Goal: Information Seeking & Learning: Learn about a topic

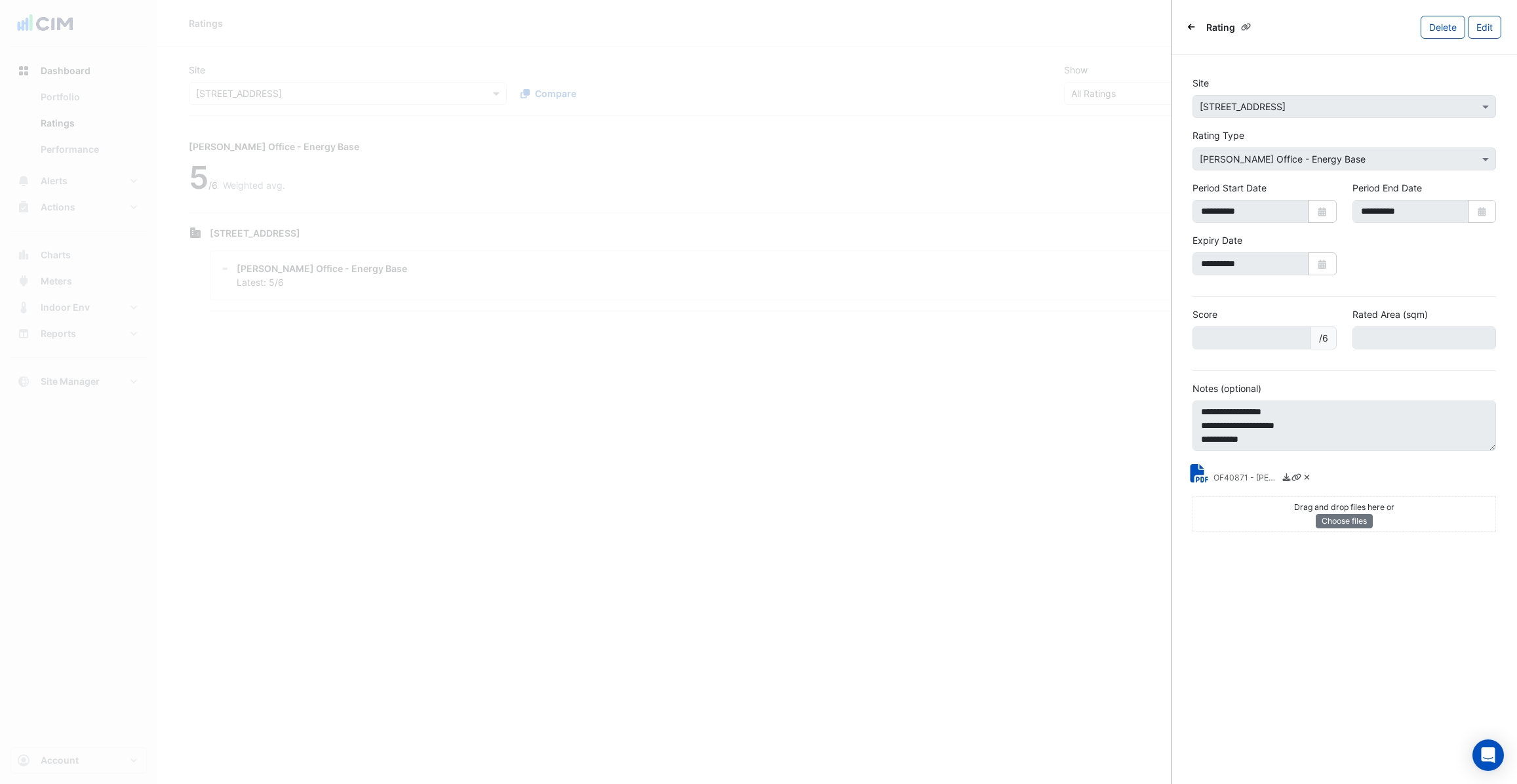
click at [1182, 25] on div "Rating [GEOGRAPHIC_DATA] Edit" at bounding box center [1344, 27] width 346 height 55
click at [1194, 28] on icon "Back" at bounding box center [1191, 27] width 7 height 8
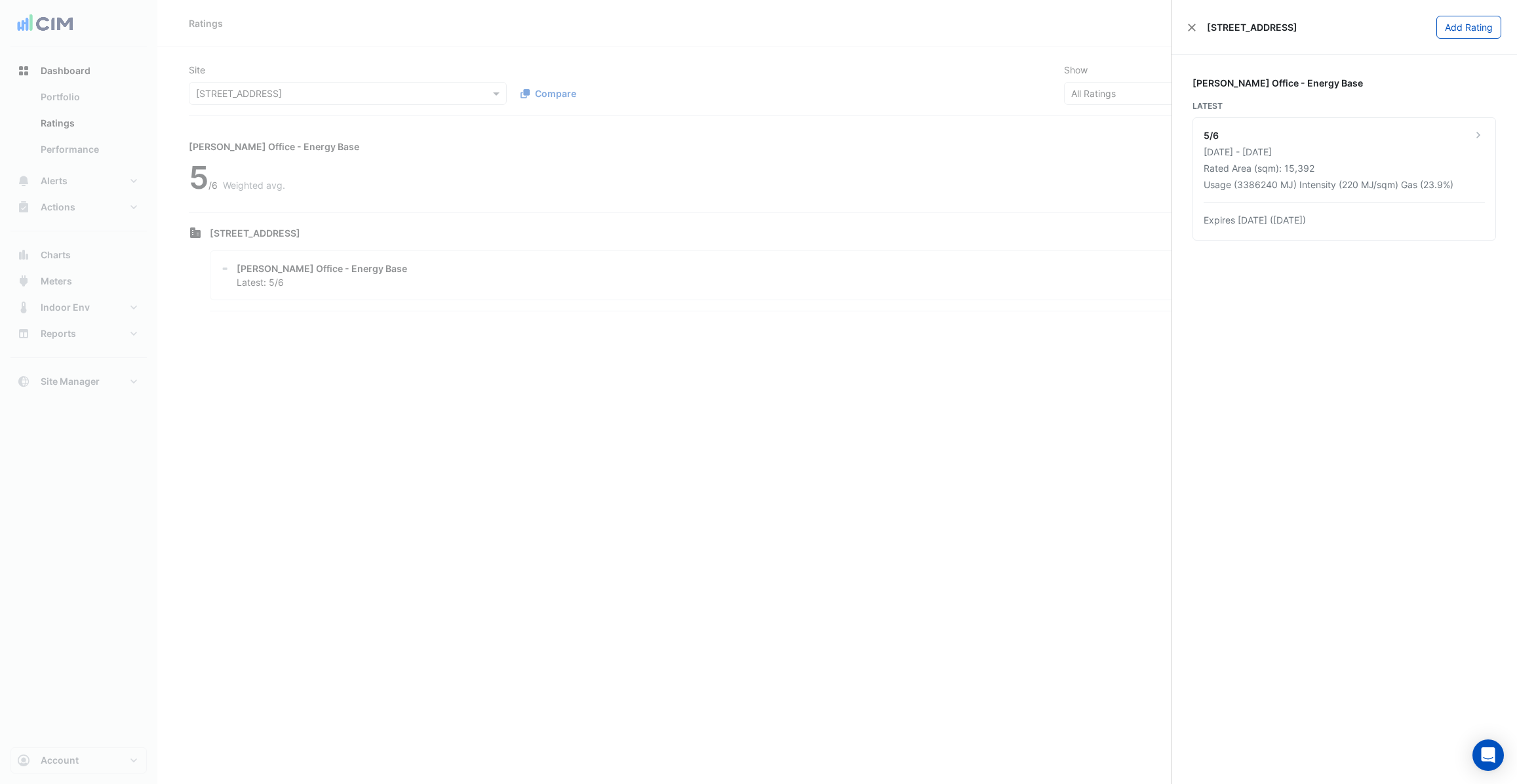
click at [257, 69] on ngb-offcanvas-backdrop at bounding box center [758, 392] width 1517 height 784
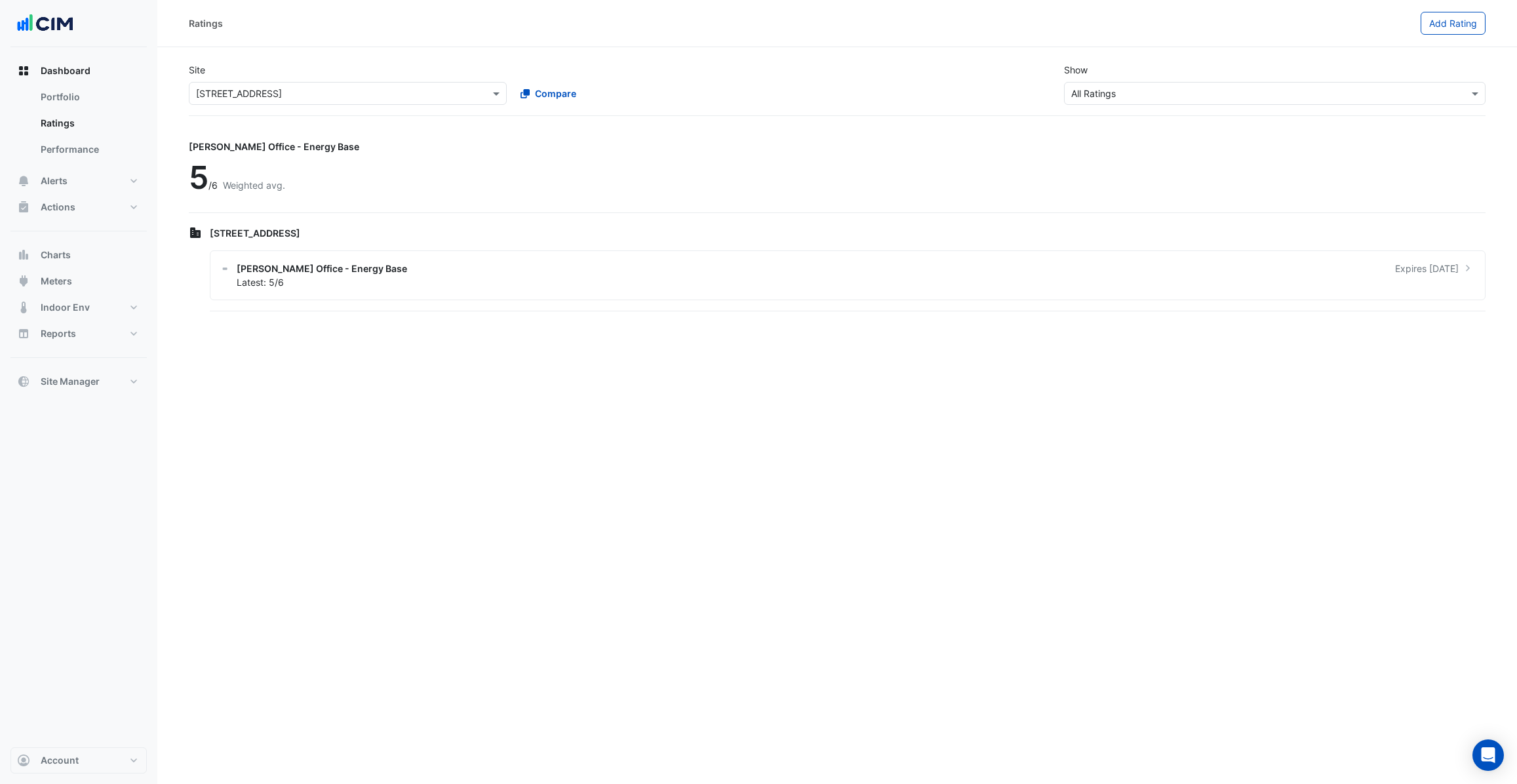
click at [311, 96] on input "text" at bounding box center [335, 94] width 278 height 14
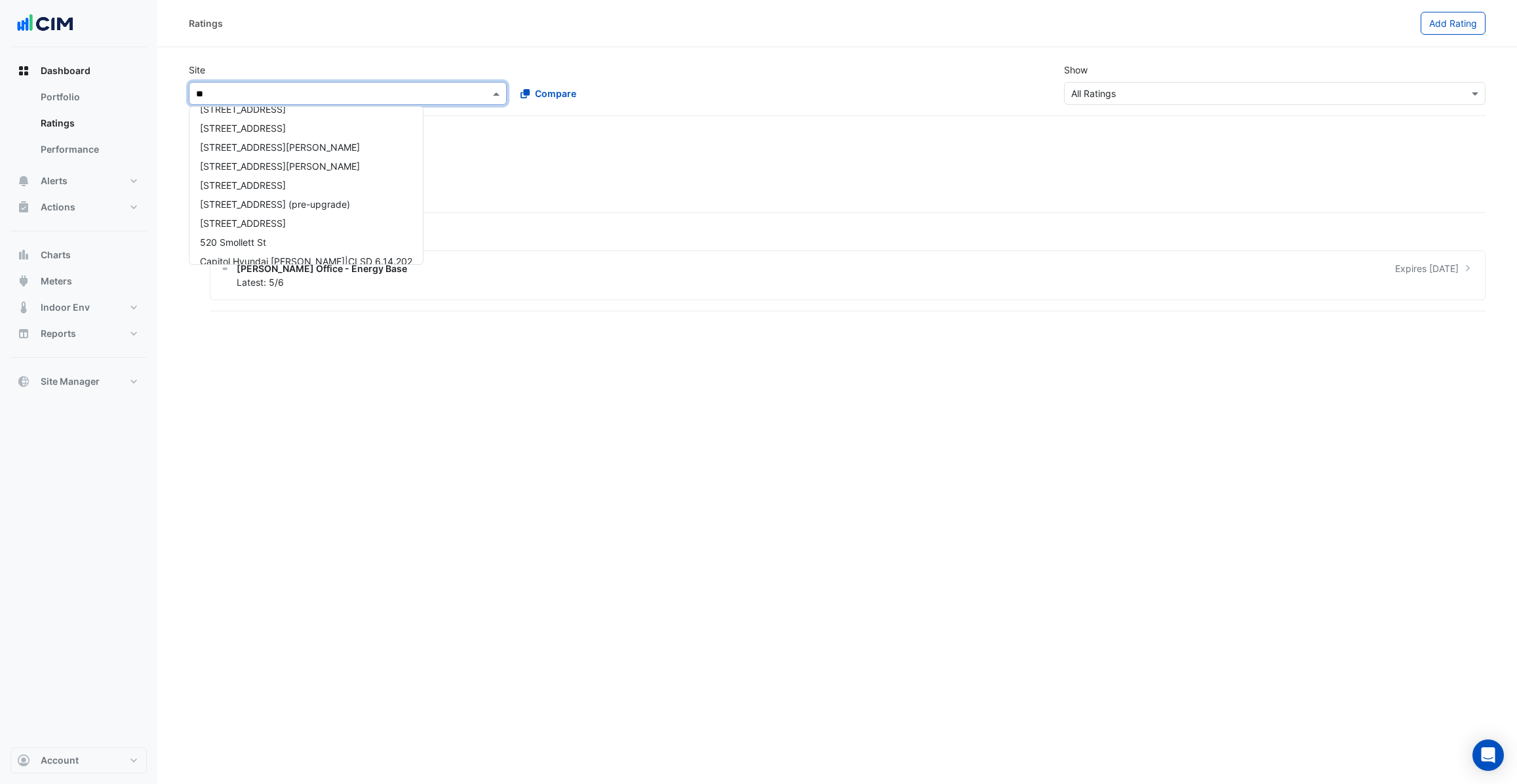
type input "***"
click at [221, 145] on span "[STREET_ADDRESS]" at bounding box center [243, 140] width 86 height 11
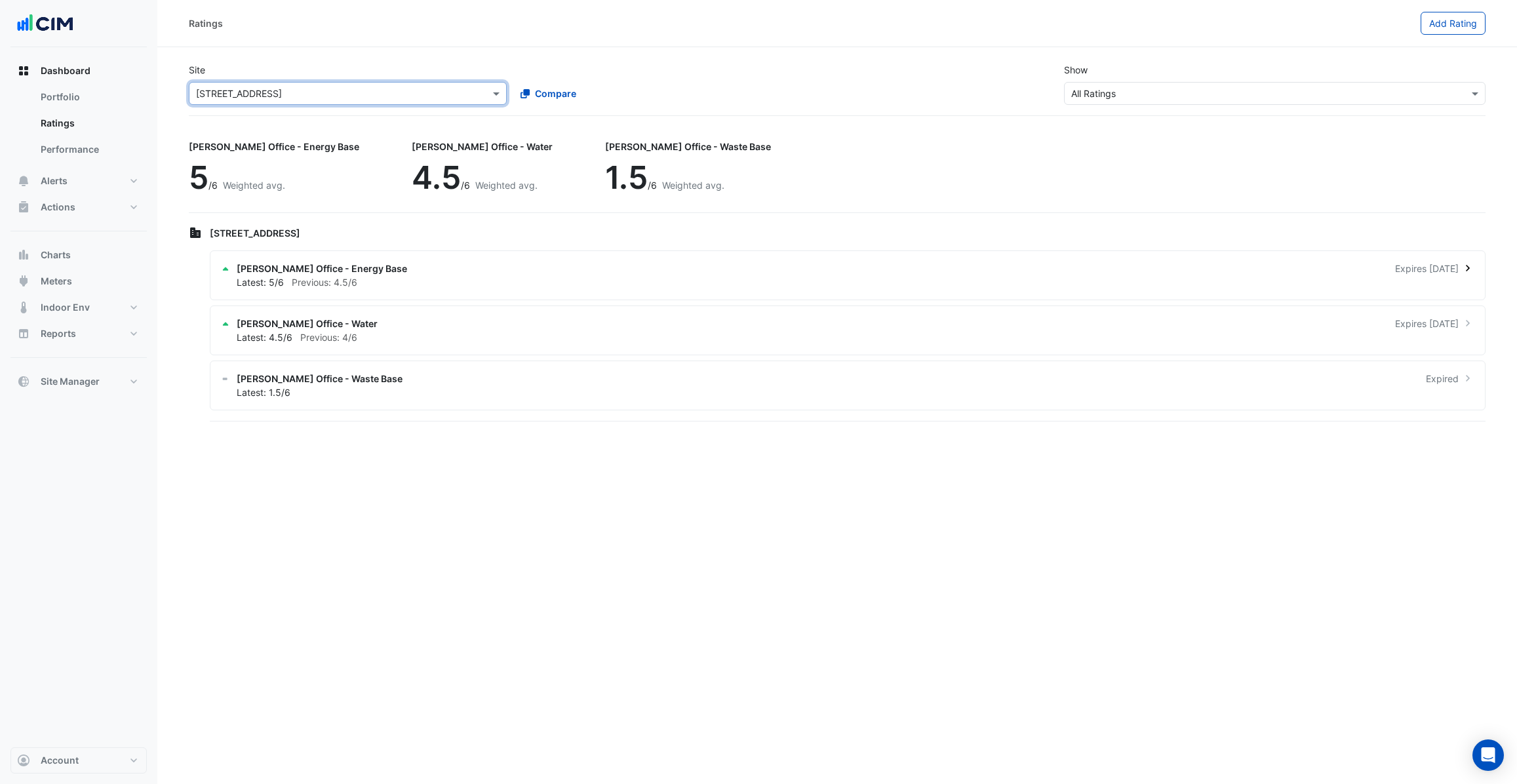
click at [342, 273] on span "[PERSON_NAME] Office - Energy Base" at bounding box center [322, 268] width 170 height 14
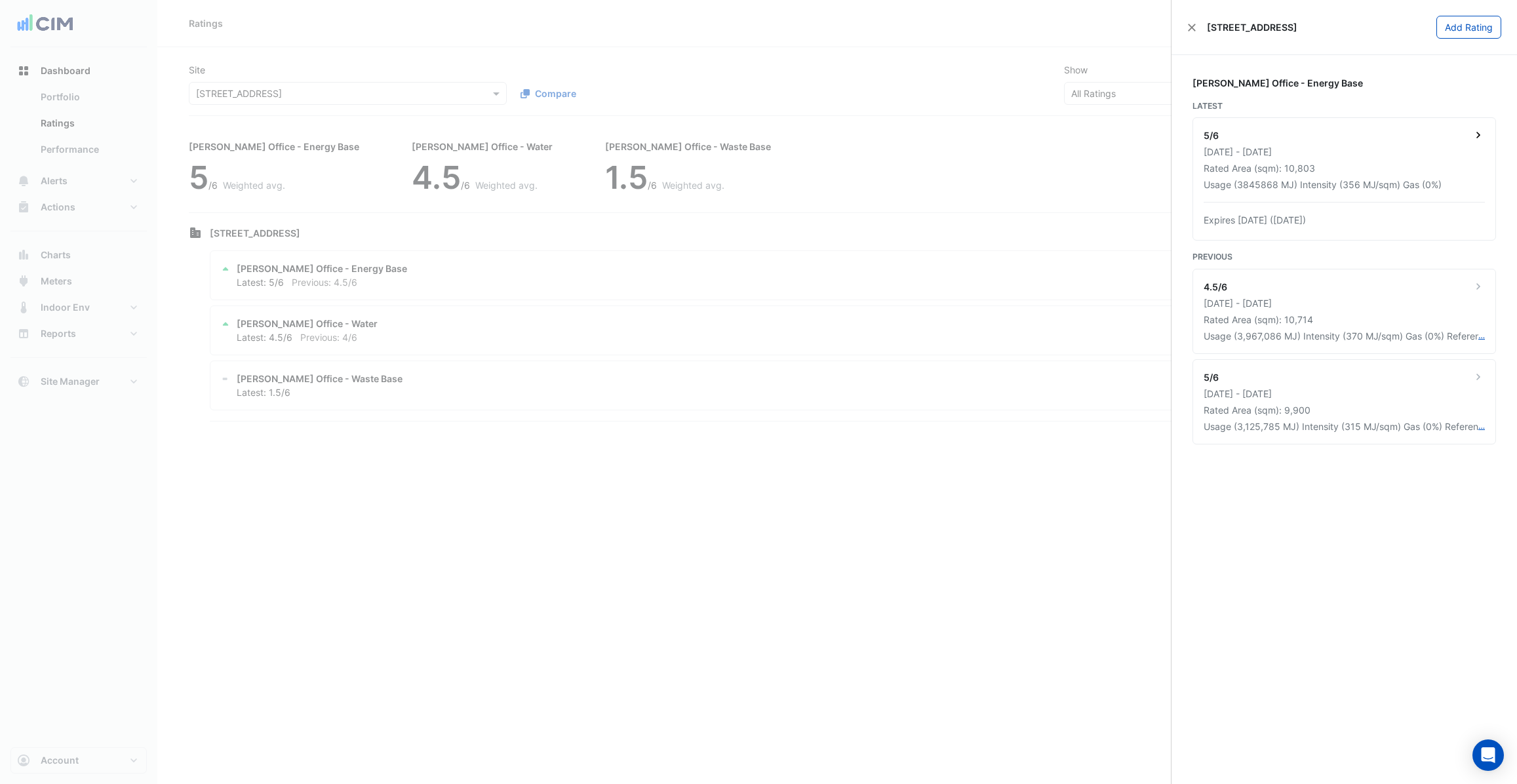
click at [1350, 162] on div "Rated Area (sqm): 10,803" at bounding box center [1345, 168] width 281 height 14
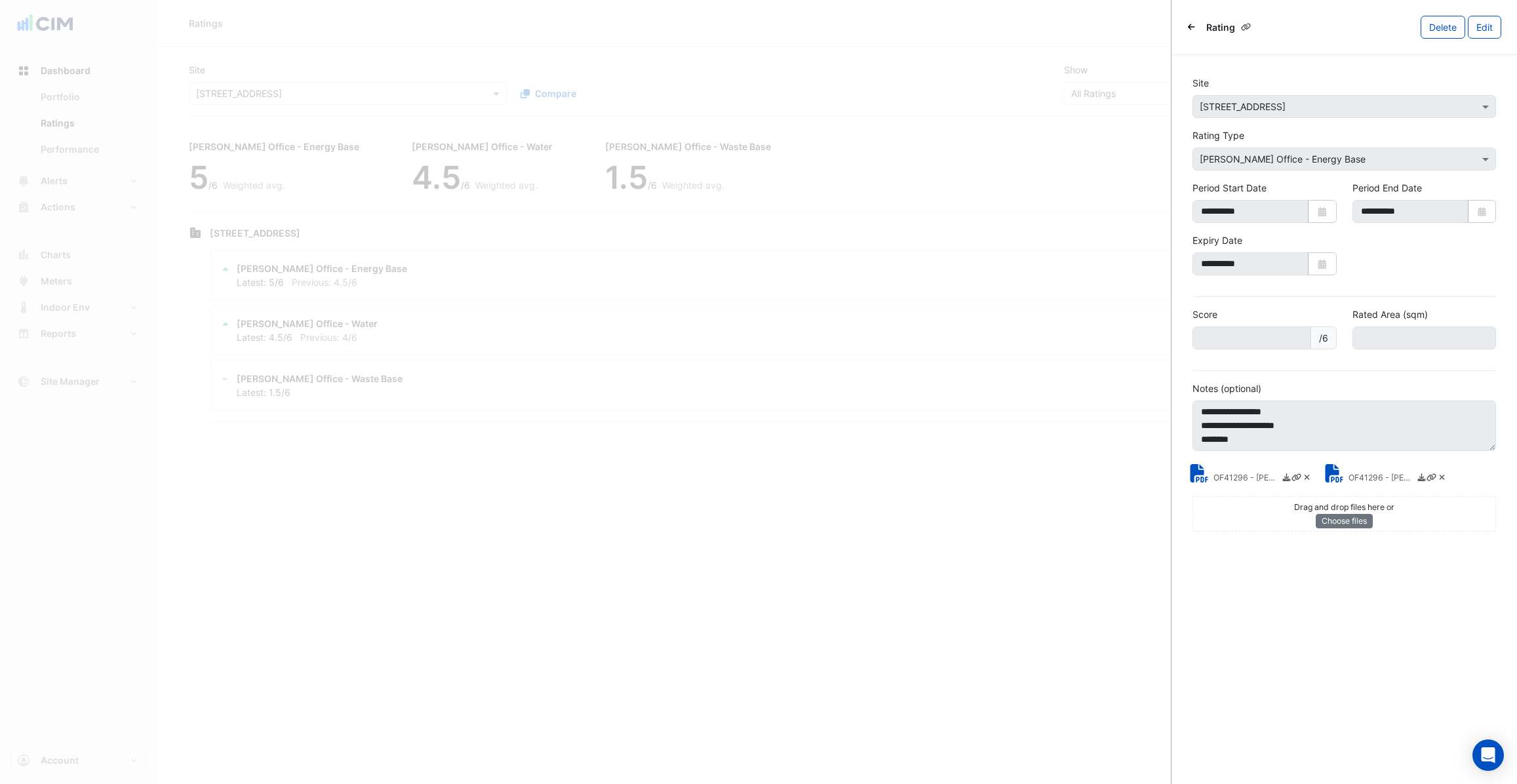
click at [1206, 477] on icon at bounding box center [1199, 473] width 18 height 18
click at [387, 116] on ngb-offcanvas-backdrop at bounding box center [758, 392] width 1517 height 784
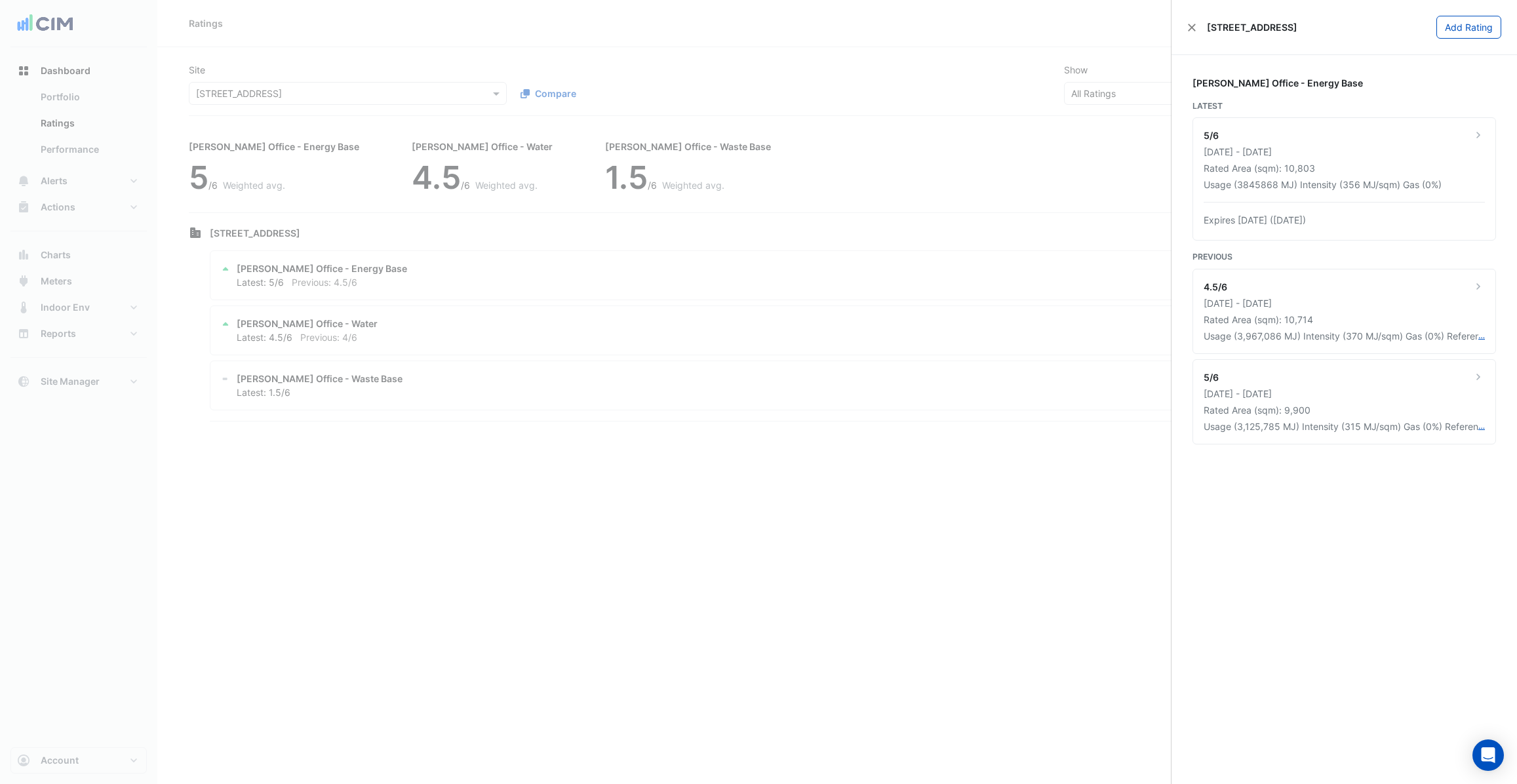
click at [369, 97] on ngb-offcanvas-backdrop at bounding box center [758, 392] width 1517 height 784
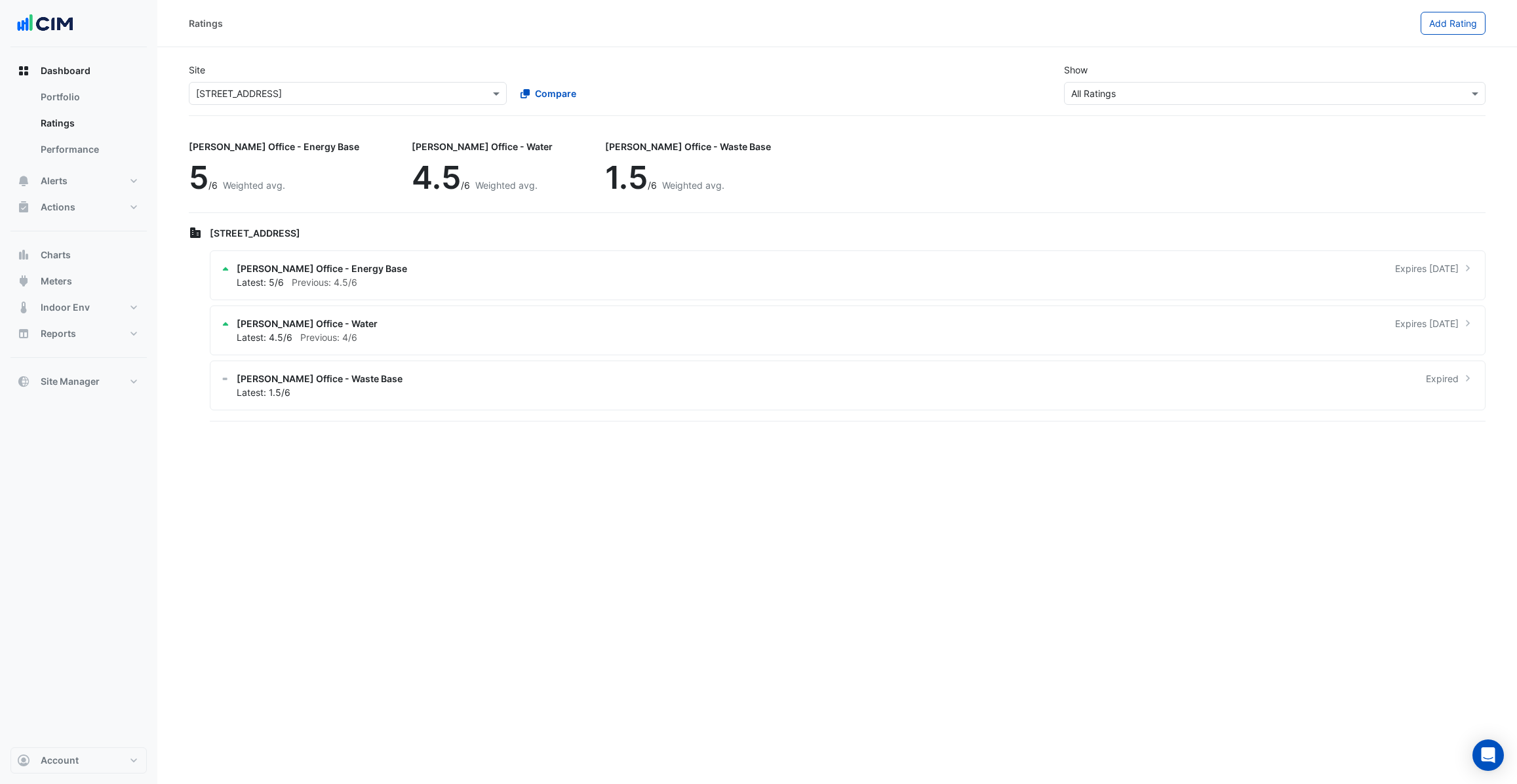
click at [363, 92] on input "text" at bounding box center [335, 94] width 278 height 14
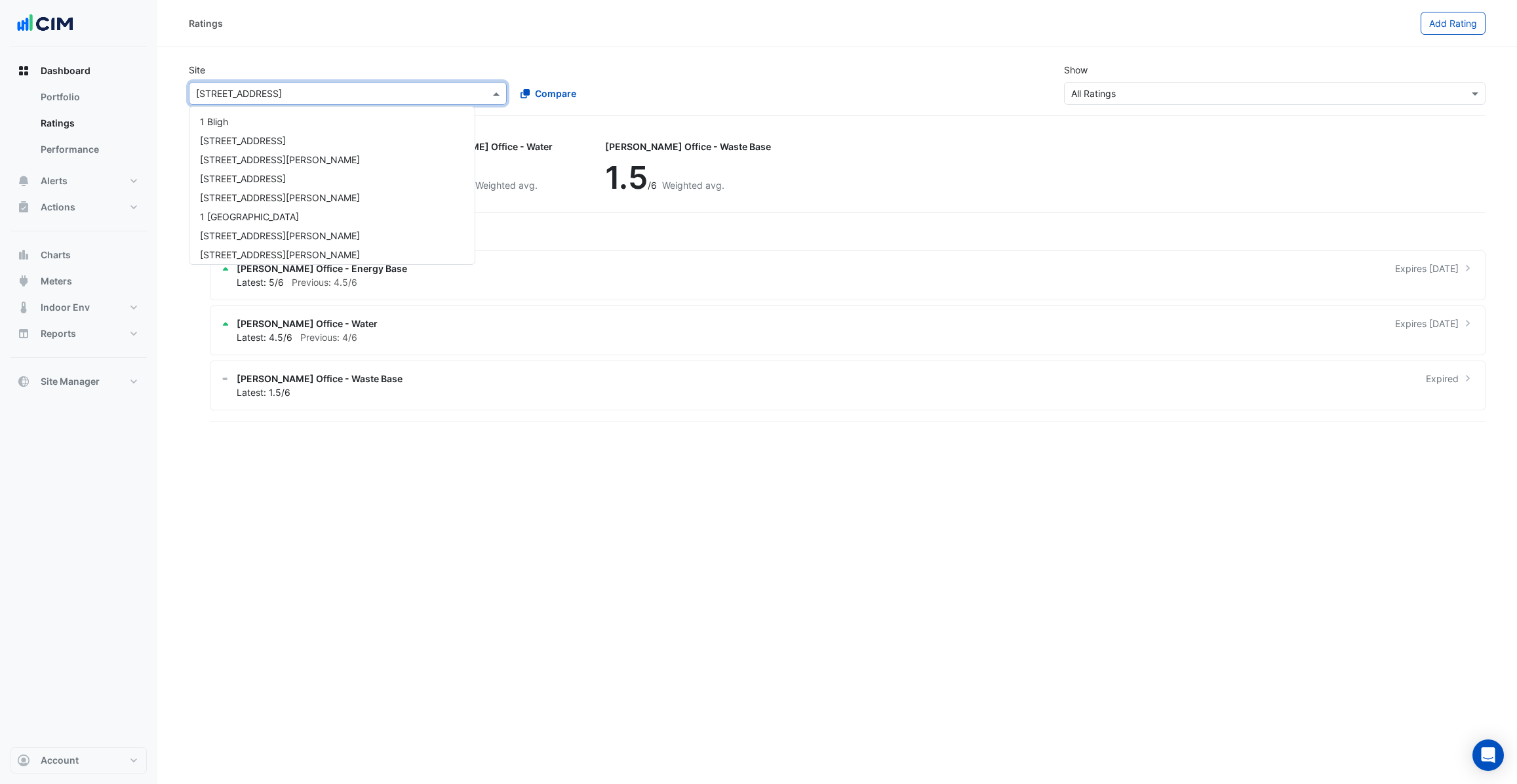
scroll to position [1469, 0]
type input "**"
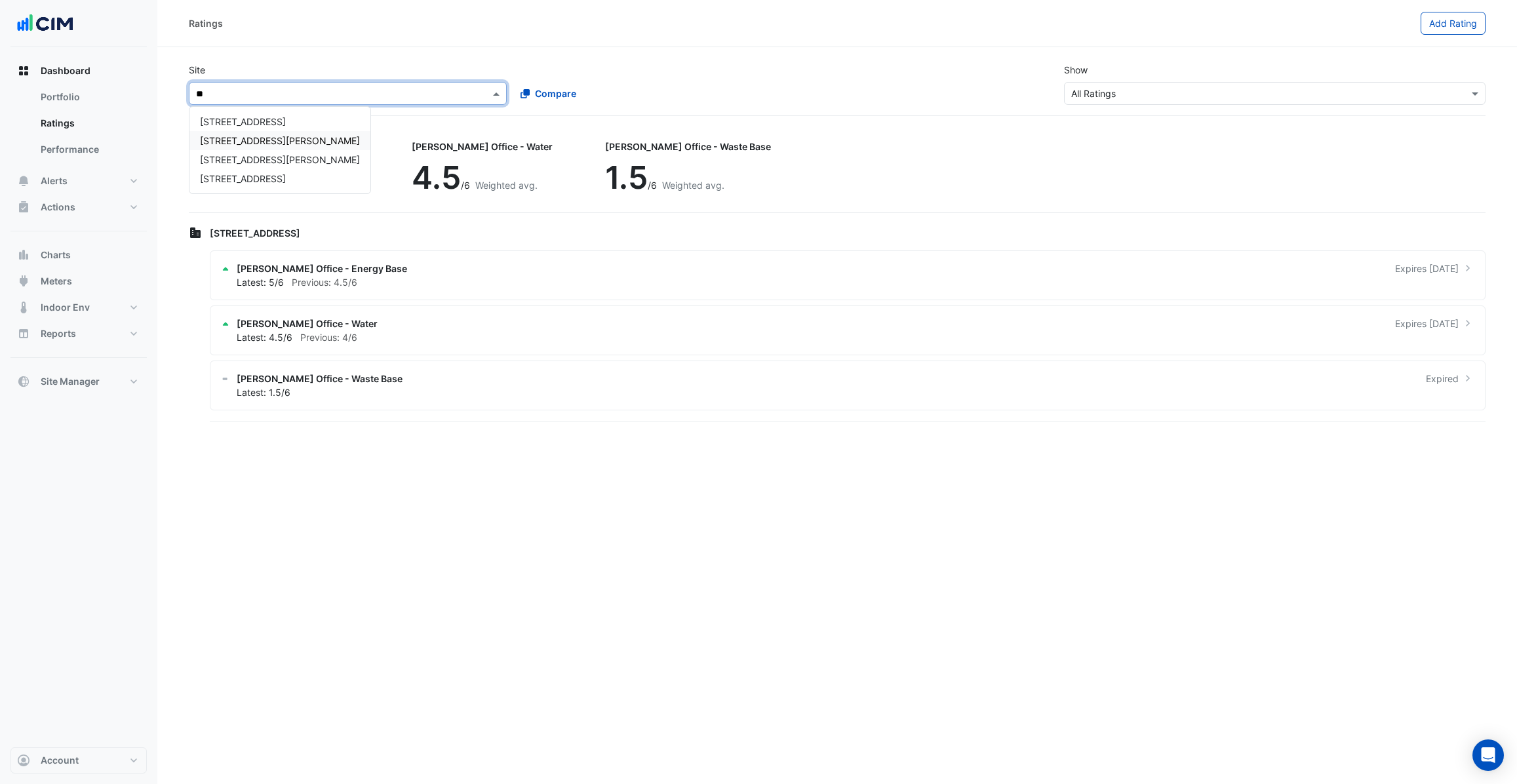
click at [243, 135] on span "[STREET_ADDRESS][PERSON_NAME]" at bounding box center [280, 140] width 160 height 11
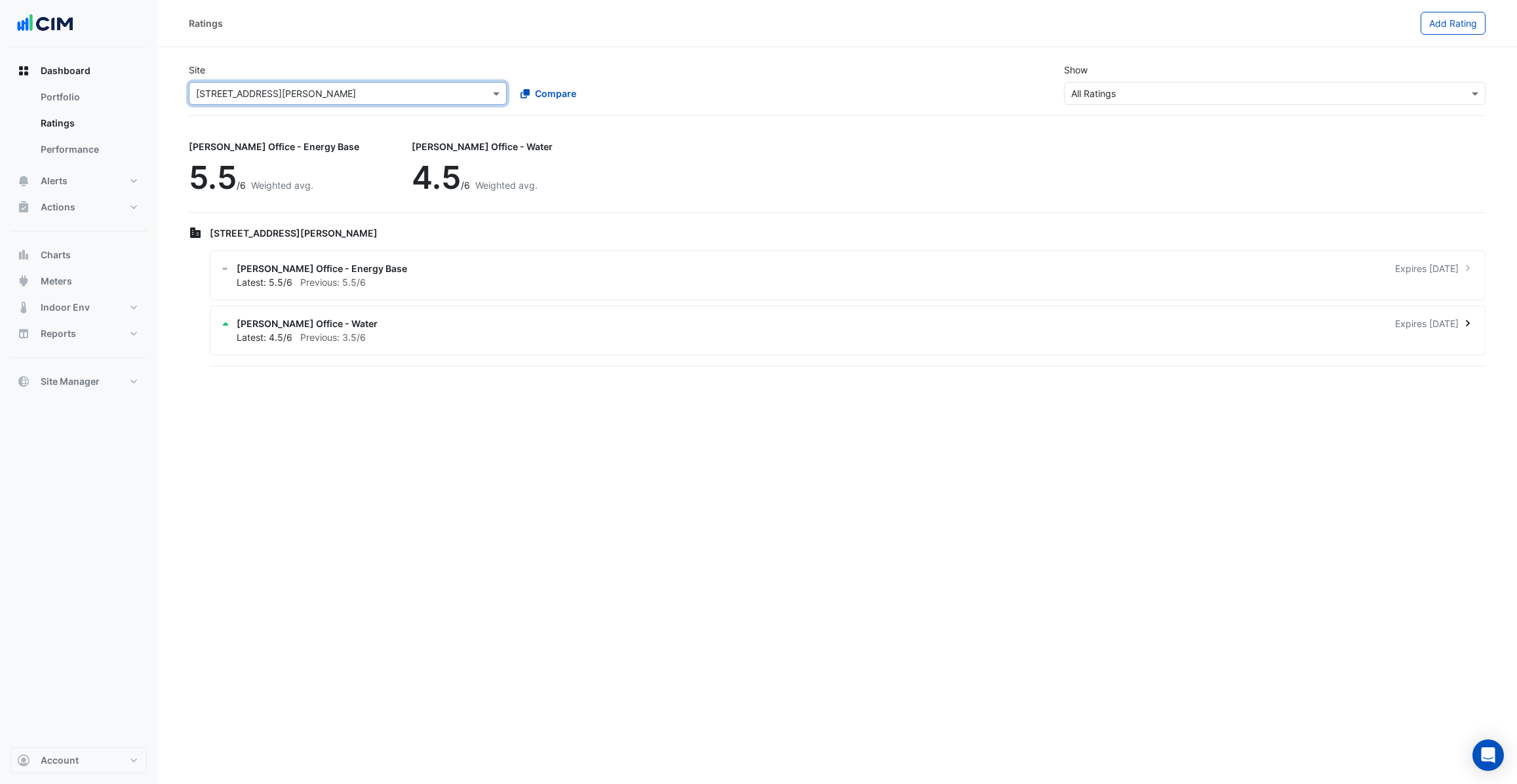
click at [432, 323] on div "[PERSON_NAME] Office - Water Expires [DATE]" at bounding box center [855, 323] width 1238 height 14
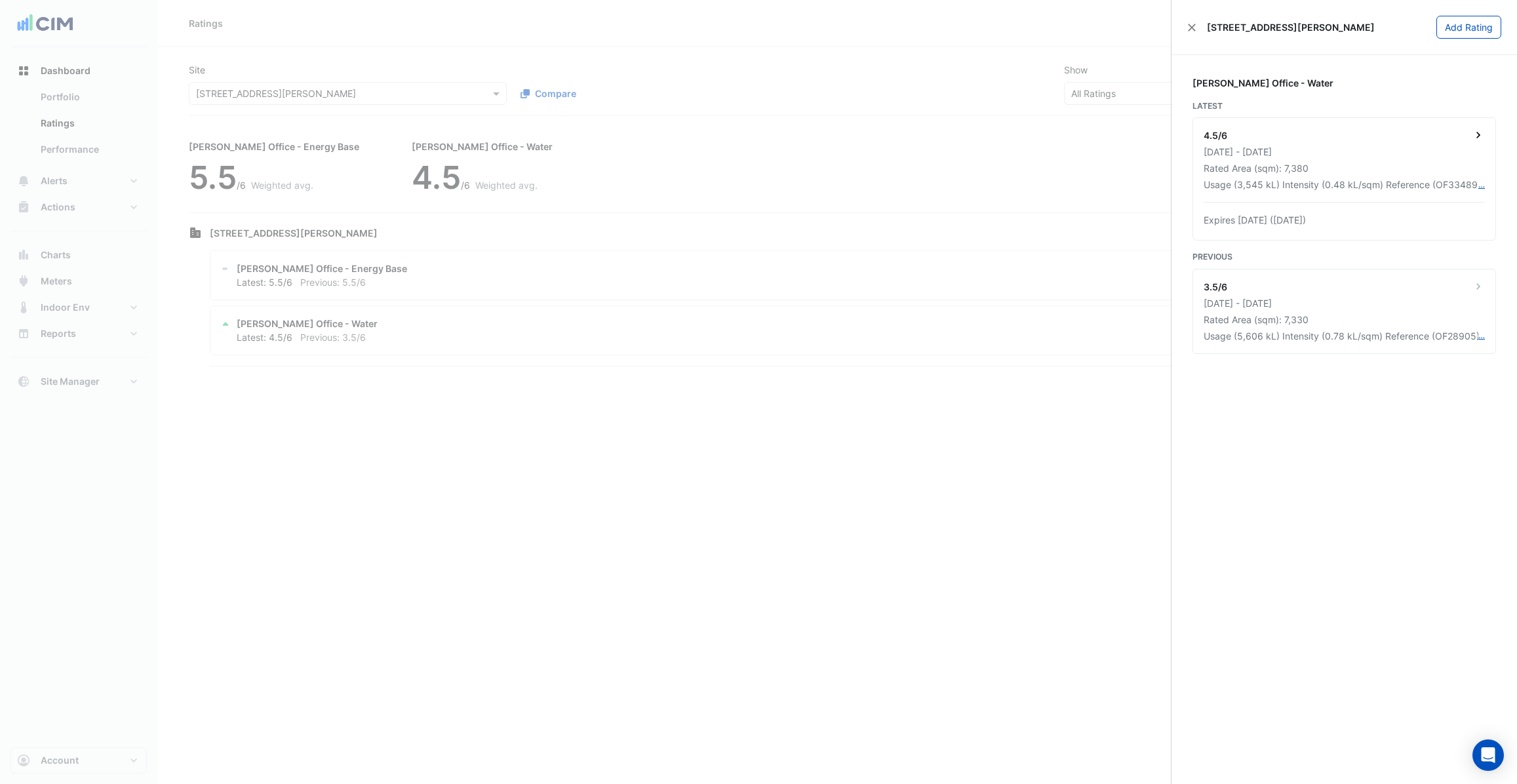
click at [1366, 164] on div "Rated Area (sqm): 7,380" at bounding box center [1345, 168] width 281 height 14
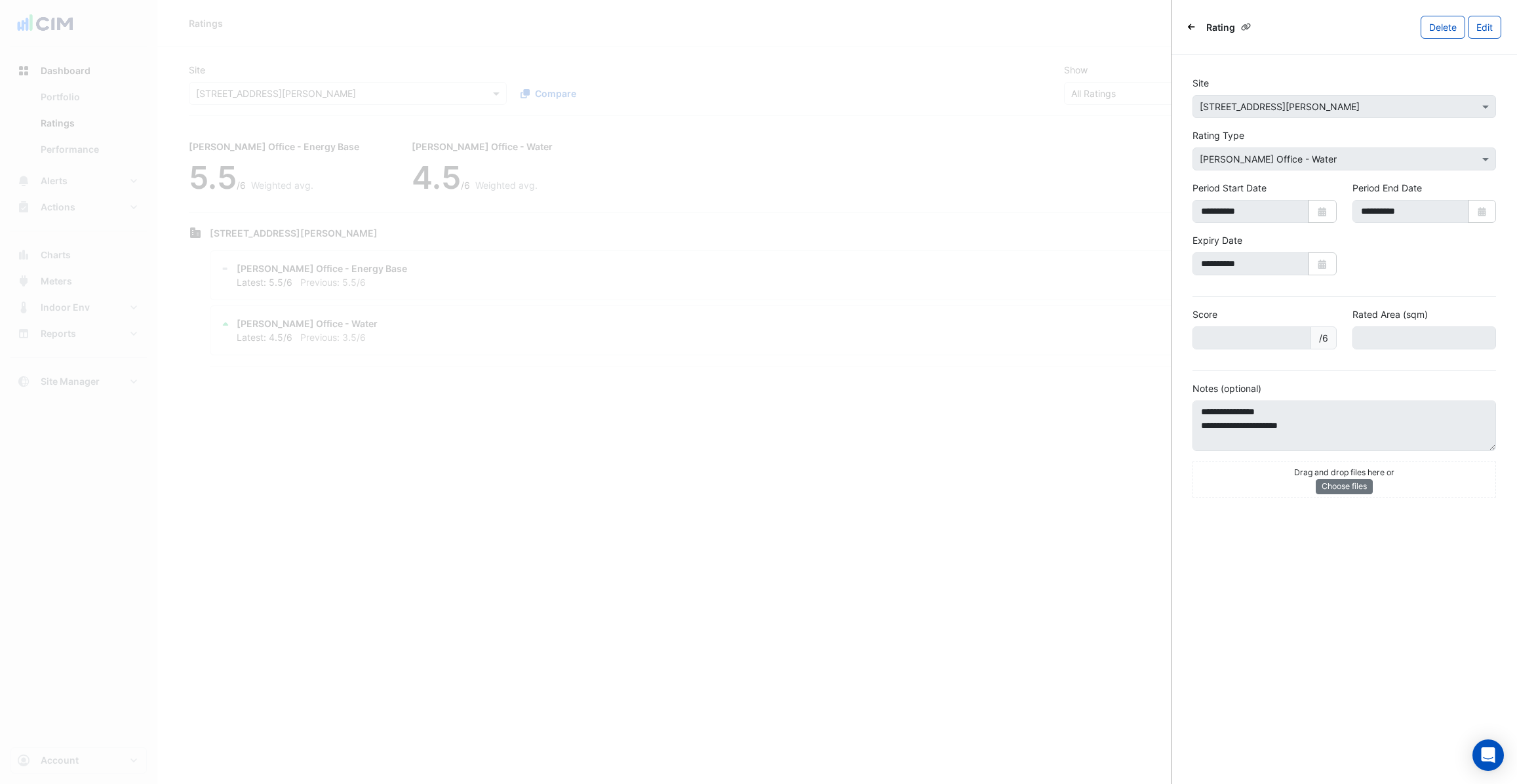
click at [1195, 24] on button "Back" at bounding box center [1191, 27] width 9 height 13
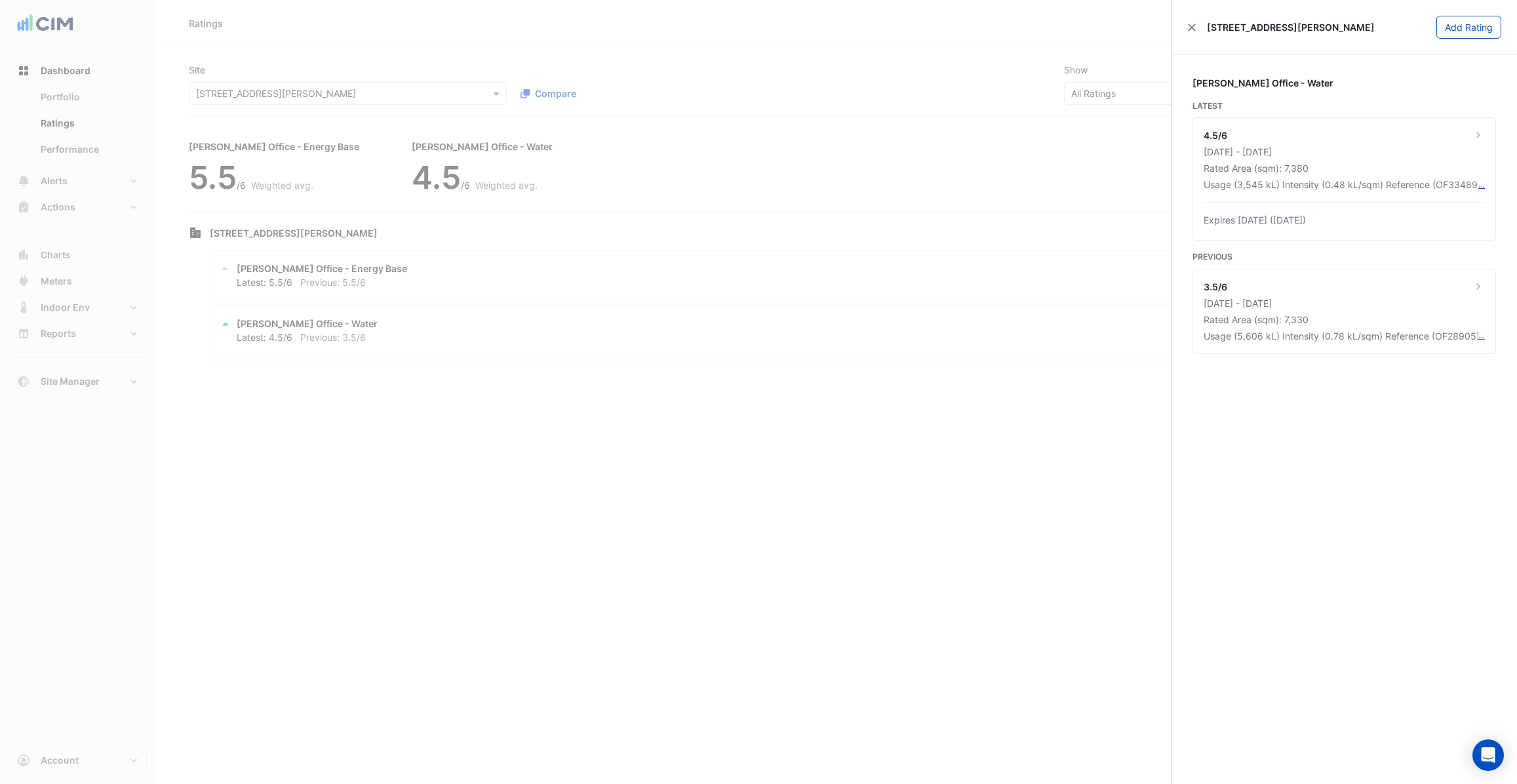
click at [997, 43] on ngb-offcanvas-backdrop at bounding box center [758, 392] width 1517 height 784
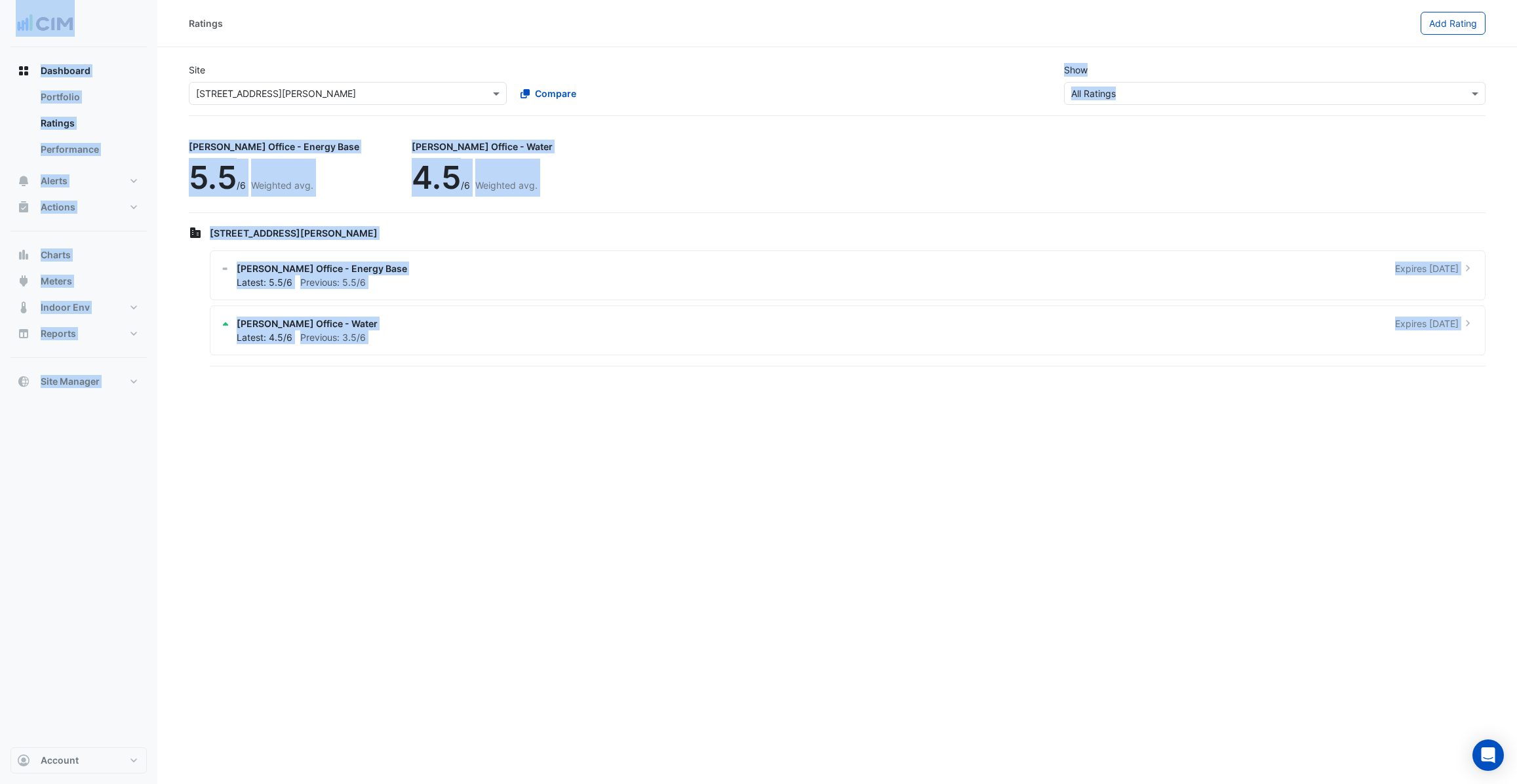
drag, startPoint x: 809, startPoint y: 618, endPoint x: 608, endPoint y: 1044, distance: 471.0
click at [608, 783] on html "Ratings Add Rating Site Select a Site × [STREET_ADDRESS][PERSON_NAME] Compare S…" at bounding box center [758, 392] width 1517 height 784
